Goal: Task Accomplishment & Management: Manage account settings

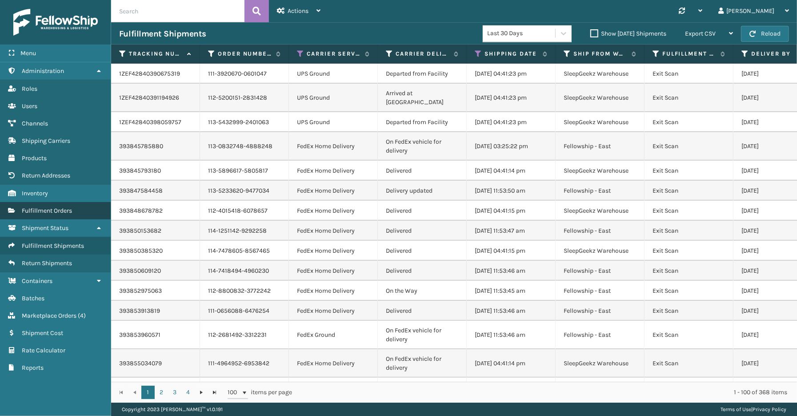
click at [48, 207] on span "Fulfillment Orders" at bounding box center [47, 211] width 50 height 8
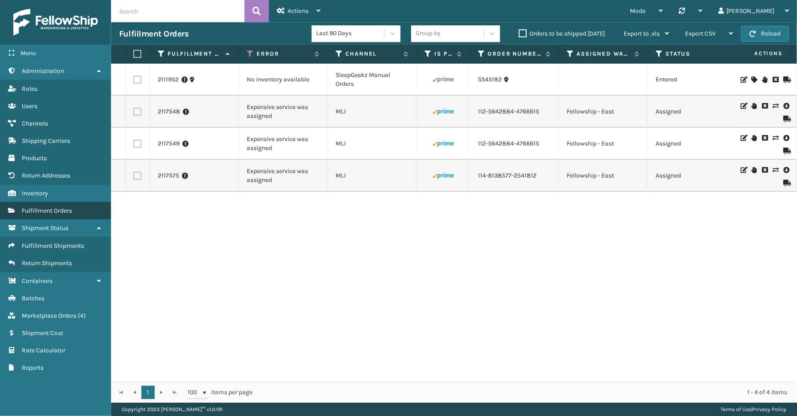
click at [47, 207] on span "Fulfillment Orders" at bounding box center [47, 211] width 50 height 8
click at [56, 208] on span "Fulfillment Orders" at bounding box center [47, 211] width 50 height 8
click at [281, 10] on icon at bounding box center [281, 11] width 8 height 6
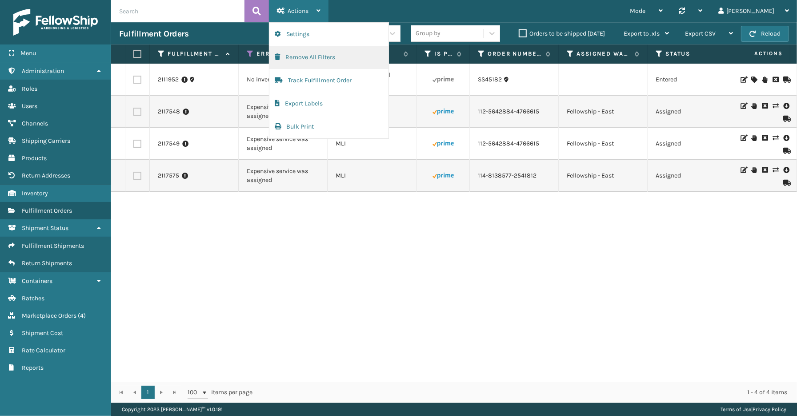
click at [307, 59] on button "Remove All Filters" at bounding box center [328, 57] width 119 height 23
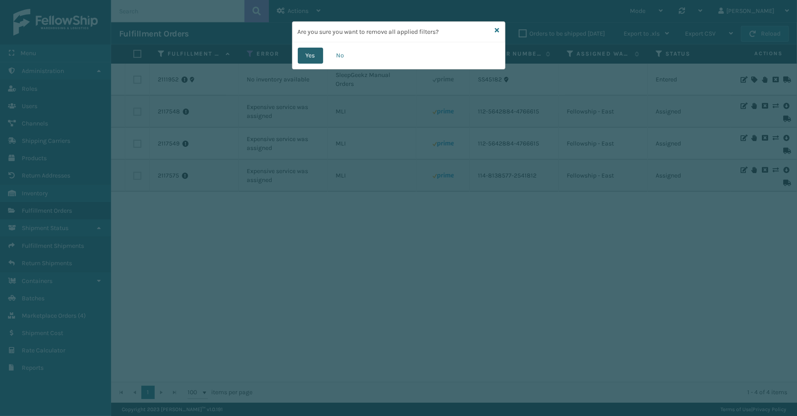
click at [309, 61] on button "Yes" at bounding box center [310, 56] width 25 height 16
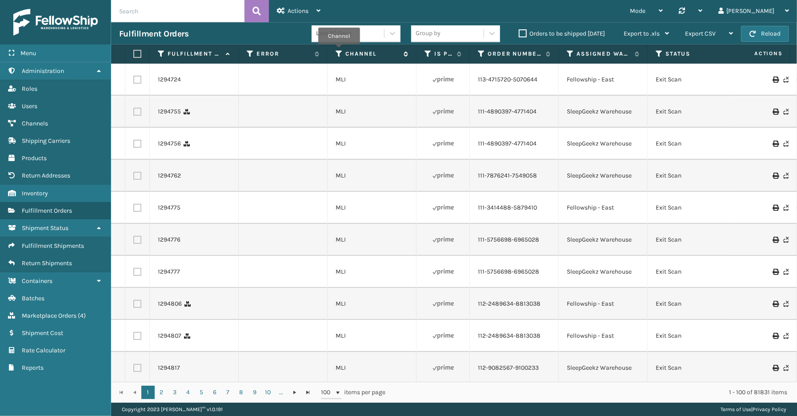
click at [339, 51] on icon at bounding box center [339, 54] width 7 height 8
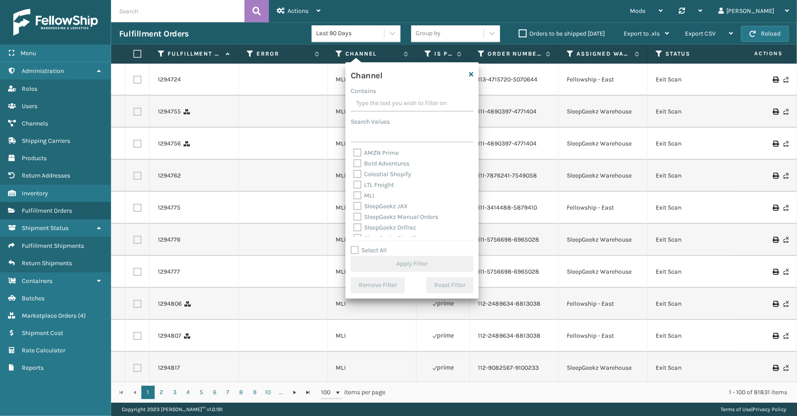
click at [379, 253] on label "Select All" at bounding box center [369, 250] width 36 height 8
click at [379, 246] on input "Select All" at bounding box center [417, 245] width 133 height 1
checkbox input "true"
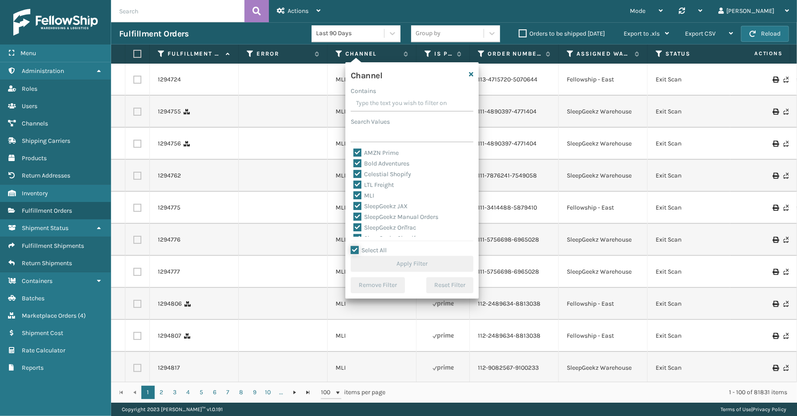
checkbox input "true"
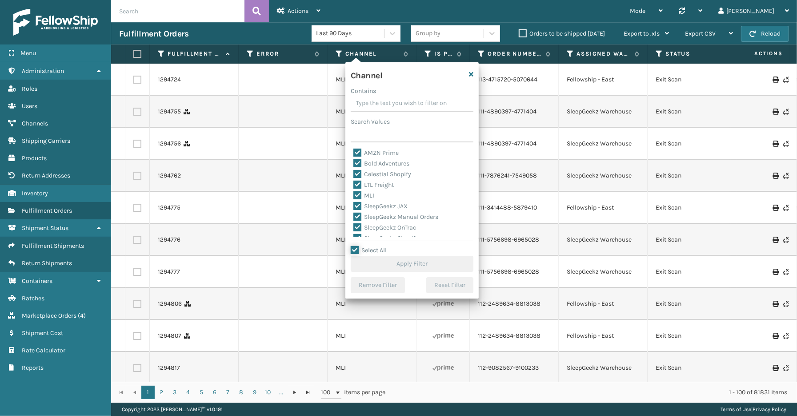
checkbox input "true"
click at [374, 184] on label "LTL Freight" at bounding box center [374, 185] width 40 height 8
click at [354, 184] on input "LTL Freight" at bounding box center [354, 183] width 0 height 6
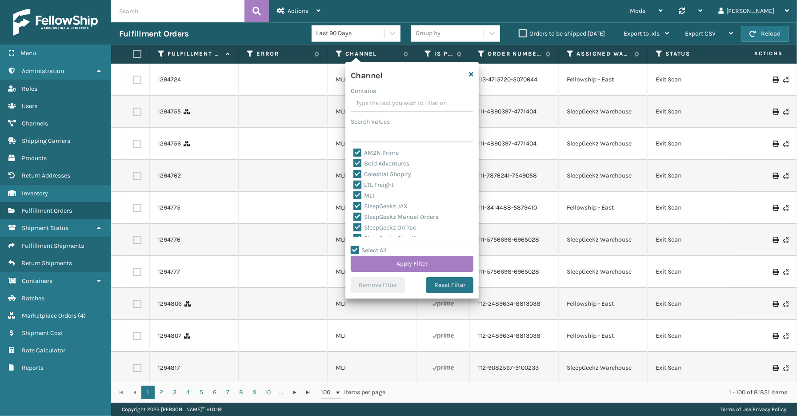
checkbox input "false"
click at [419, 262] on button "Apply Filter" at bounding box center [412, 264] width 123 height 16
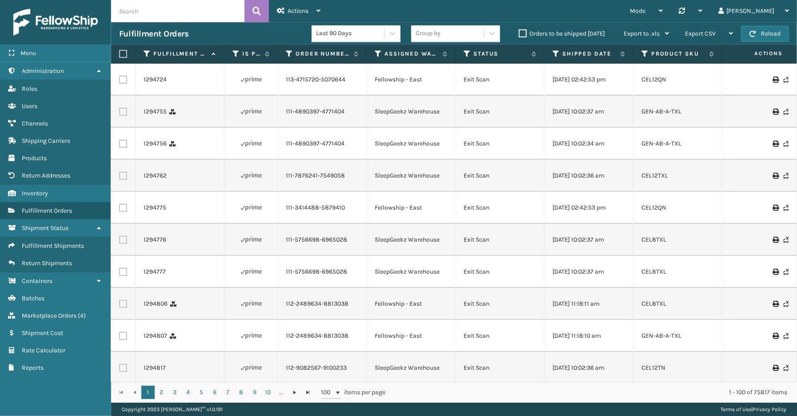
scroll to position [0, 245]
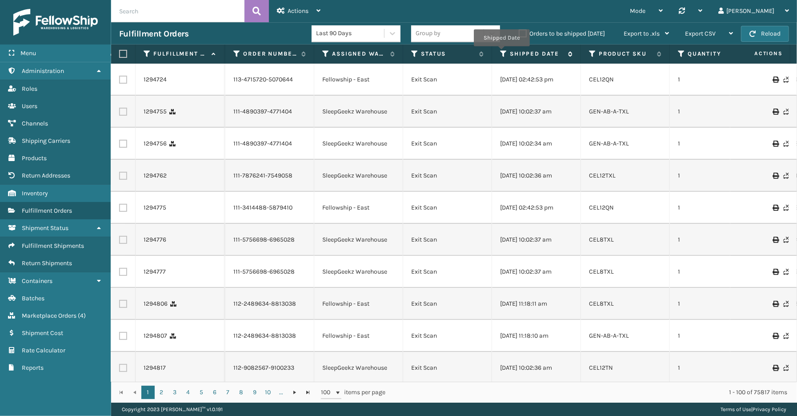
click at [502, 52] on icon at bounding box center [503, 54] width 7 height 8
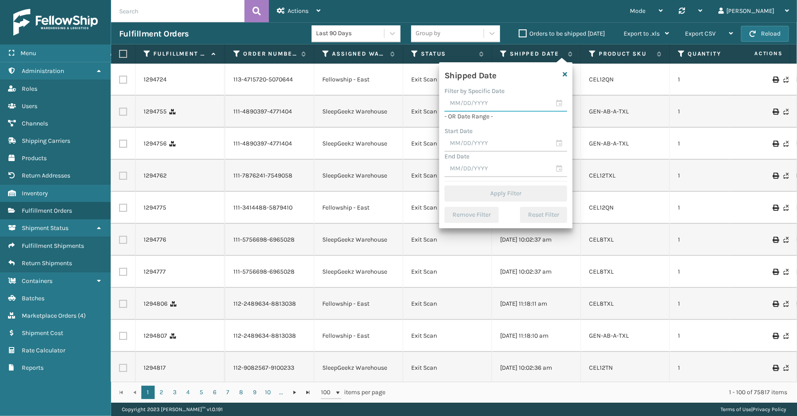
click at [557, 103] on input "text" at bounding box center [506, 104] width 123 height 16
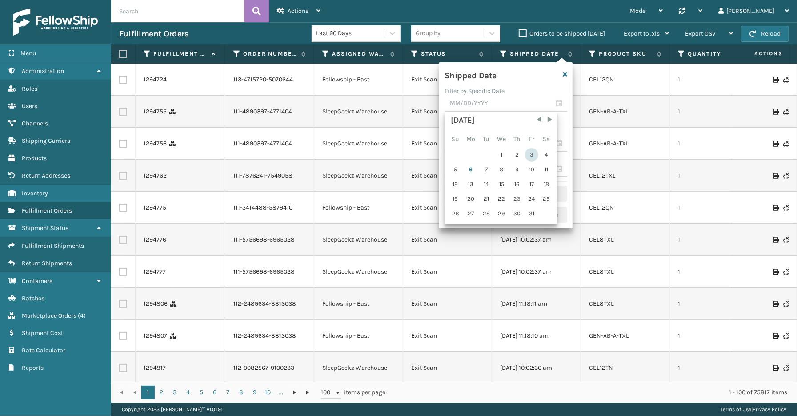
click at [534, 152] on div "3" at bounding box center [531, 154] width 13 height 13
type input "[DATE]"
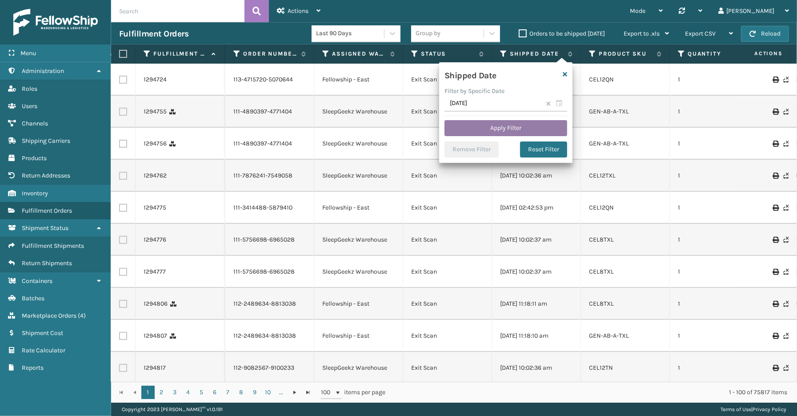
click at [494, 128] on button "Apply Filter" at bounding box center [506, 128] width 123 height 16
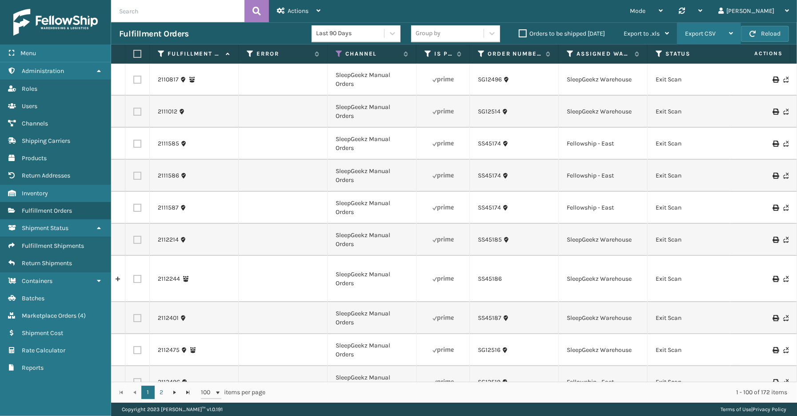
click at [706, 34] on span "Export CSV" at bounding box center [700, 34] width 31 height 8
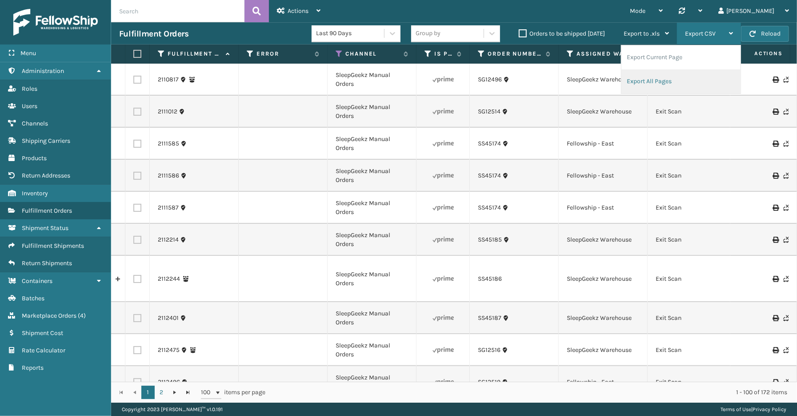
click at [655, 79] on li "Export All Pages" at bounding box center [681, 81] width 119 height 24
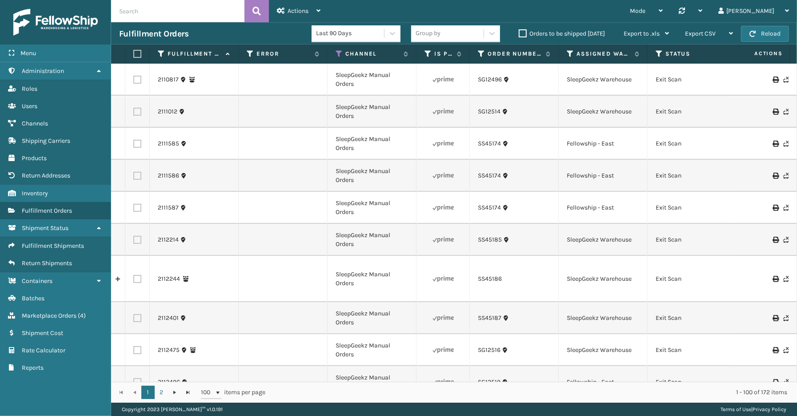
click at [528, 9] on div "Mode Regular Mode Picking Mode Labeling Mode Palletizing Mode Exit Scan Mode Sy…" at bounding box center [563, 11] width 469 height 22
click at [712, 34] on span "Export CSV" at bounding box center [700, 34] width 31 height 8
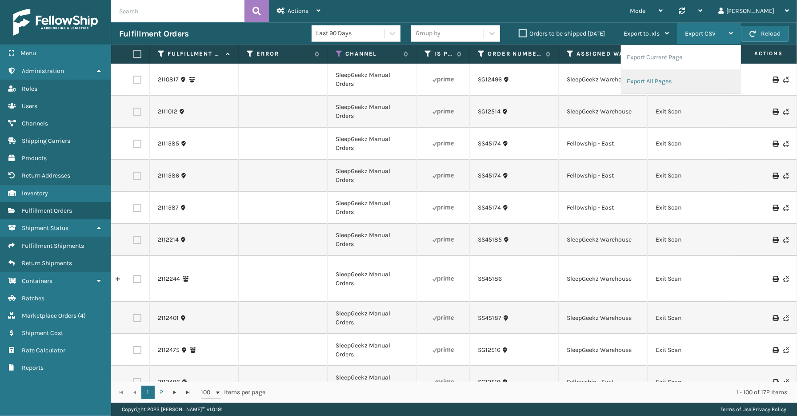
click at [656, 81] on li "Export All Pages" at bounding box center [681, 81] width 119 height 24
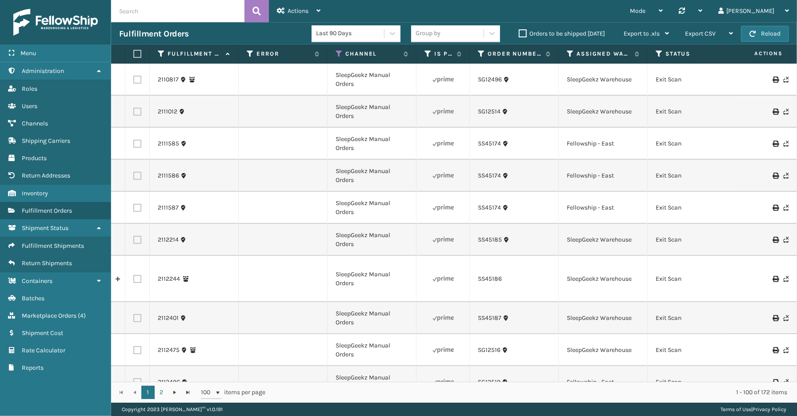
click at [593, 12] on div "Mode Regular Mode Picking Mode Labeling Mode Palletizing Mode Exit Scan Mode Sy…" at bounding box center [563, 11] width 469 height 22
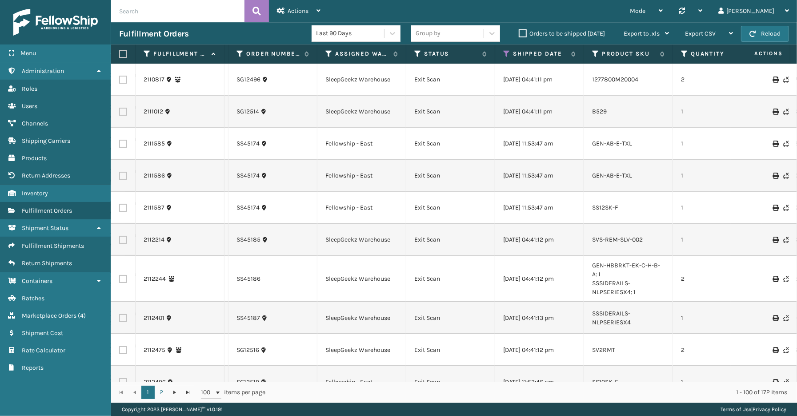
scroll to position [0, 328]
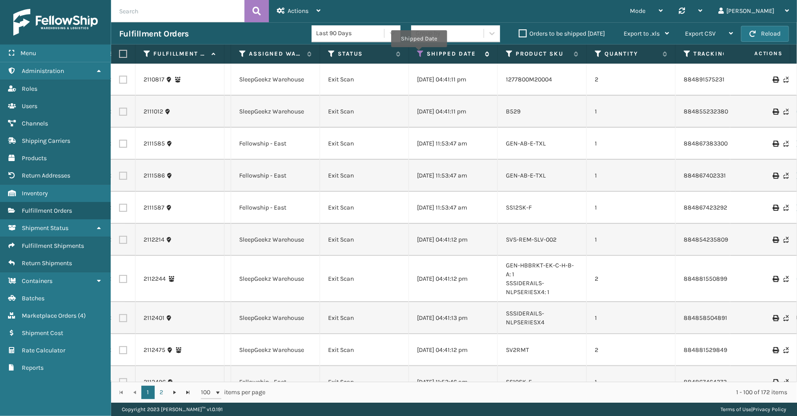
click at [419, 53] on icon at bounding box center [420, 54] width 7 height 8
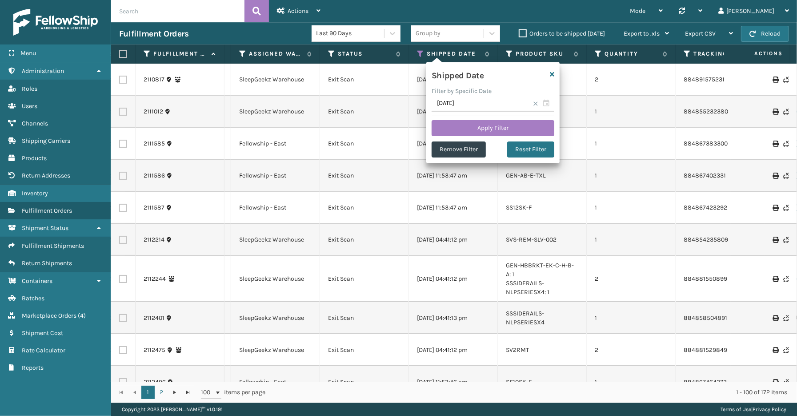
click at [535, 104] on span at bounding box center [535, 103] width 5 height 5
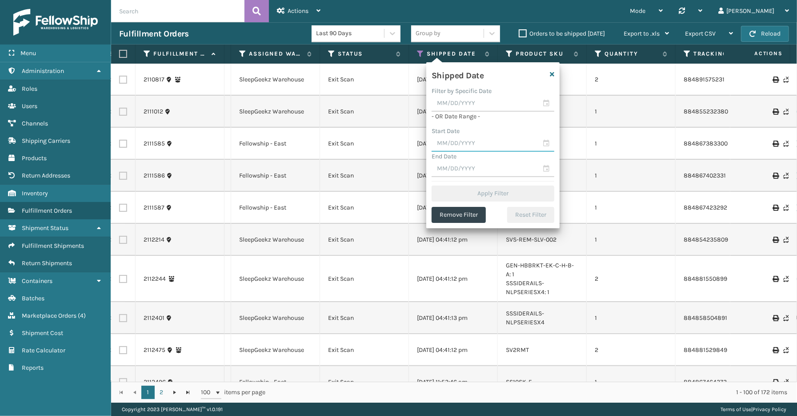
click at [544, 143] on input "text" at bounding box center [493, 144] width 123 height 16
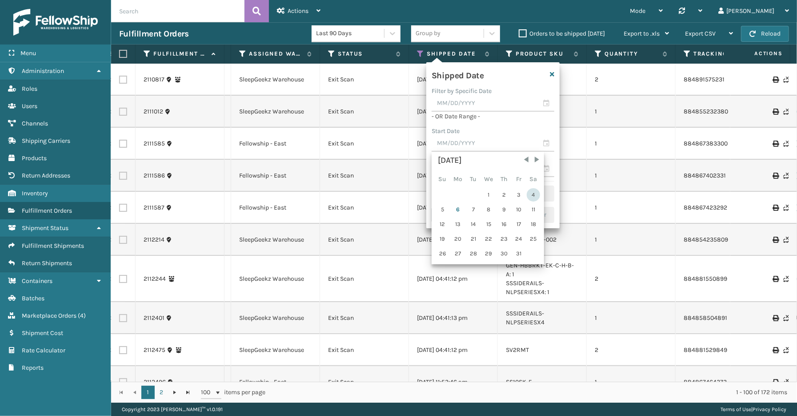
click at [534, 193] on div "4" at bounding box center [533, 194] width 13 height 13
type input "[DATE]"
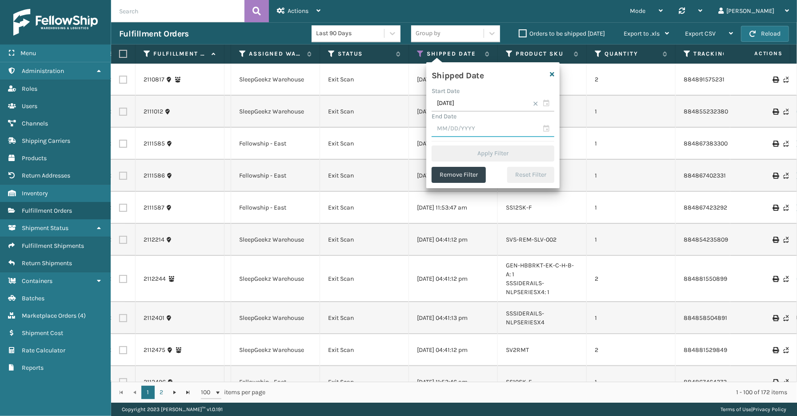
click at [546, 128] on input "text" at bounding box center [493, 129] width 123 height 16
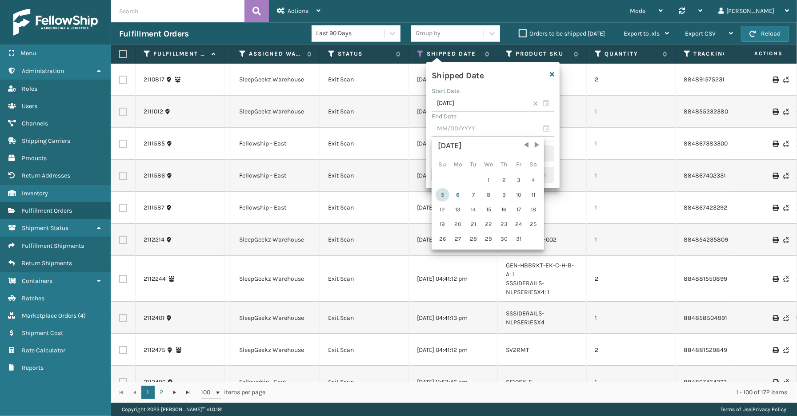
click at [443, 192] on div "5" at bounding box center [443, 194] width 14 height 13
type input "[DATE]"
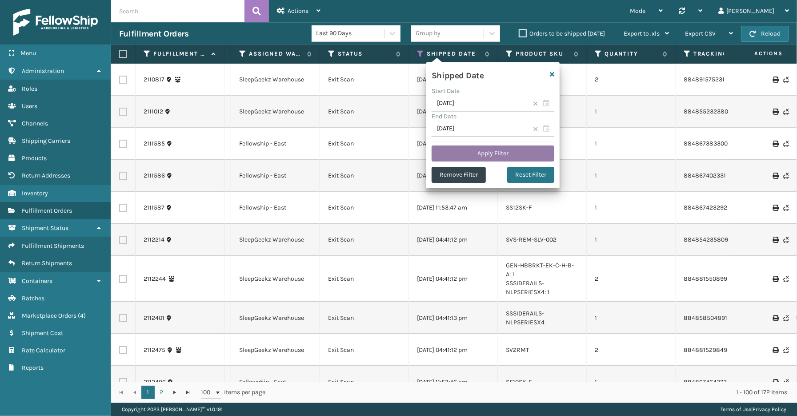
click at [501, 155] on button "Apply Filter" at bounding box center [493, 153] width 123 height 16
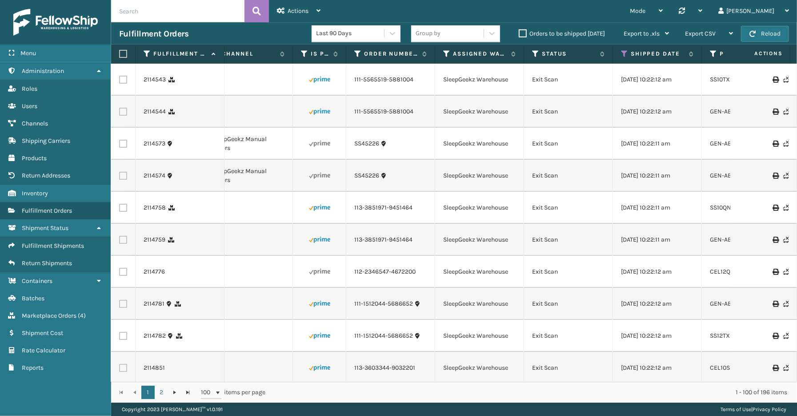
scroll to position [0, 0]
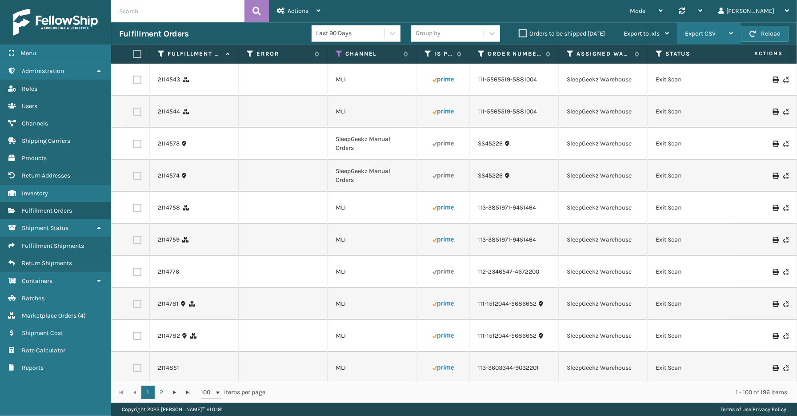
click at [694, 33] on span "Export CSV" at bounding box center [700, 34] width 31 height 8
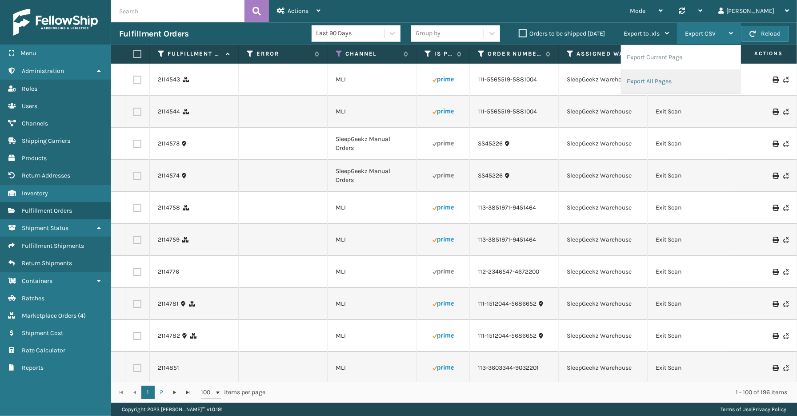
click at [690, 74] on li "Export All Pages" at bounding box center [681, 81] width 119 height 24
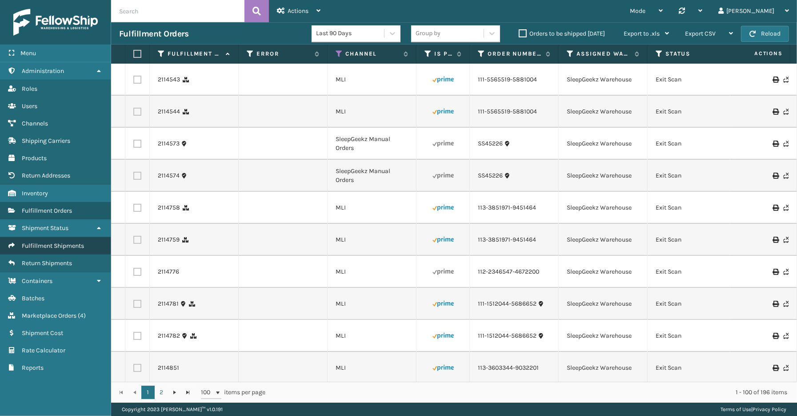
click at [44, 243] on span "Fulfillment Shipments" at bounding box center [53, 246] width 62 height 8
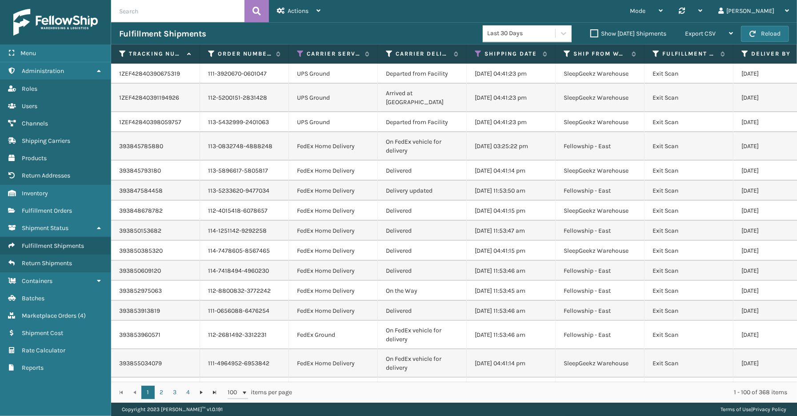
click at [74, 398] on div "Menu Return Addresses Administration Return Addresses Roles Return Addresses Us…" at bounding box center [55, 208] width 111 height 416
